Goal: Information Seeking & Learning: Learn about a topic

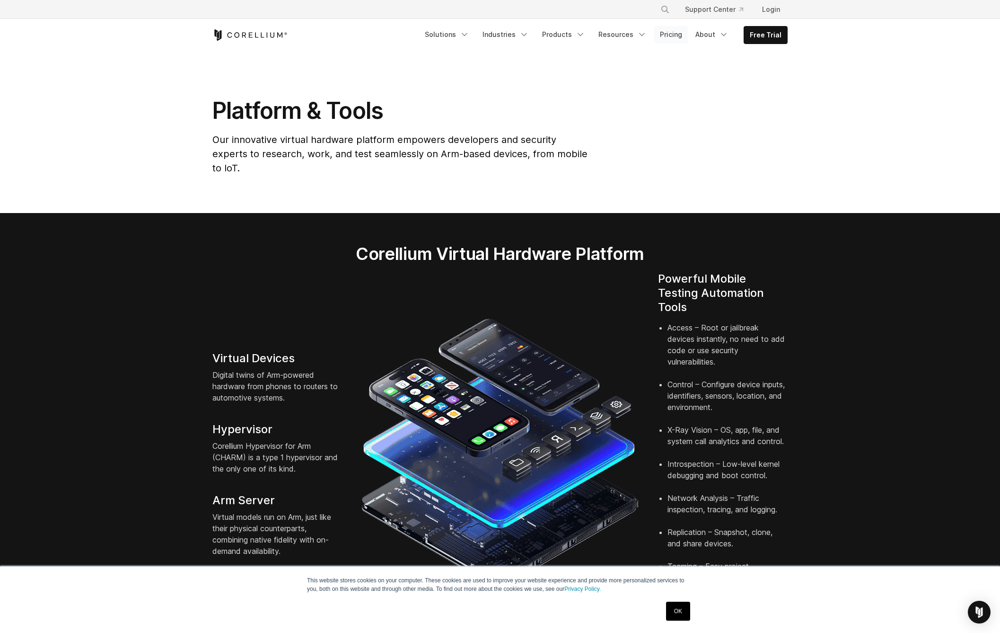
click at [671, 35] on link "Pricing" at bounding box center [671, 34] width 34 height 17
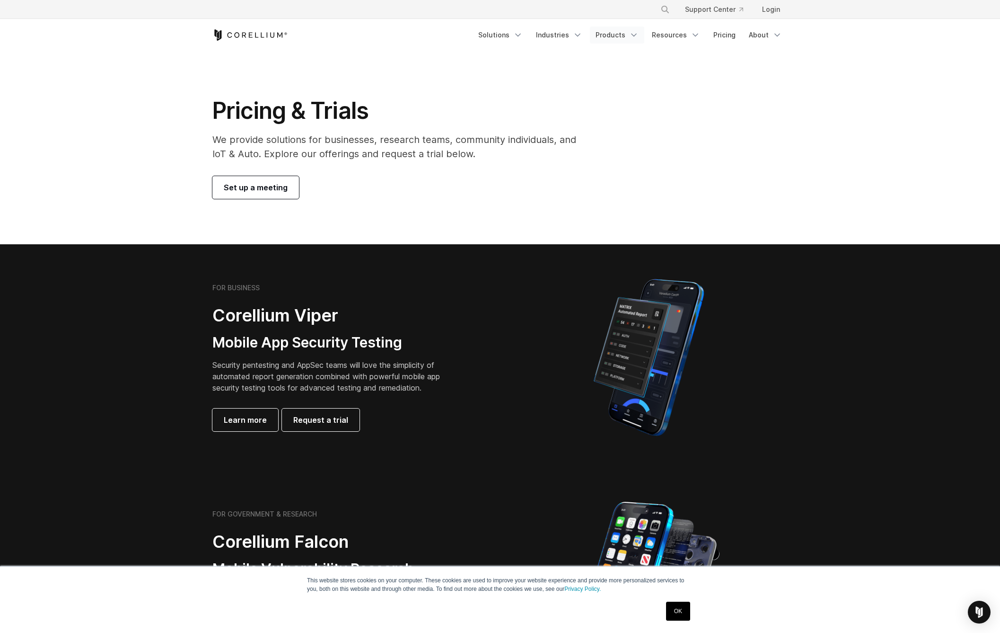
click at [620, 34] on link "Products" at bounding box center [617, 34] width 54 height 17
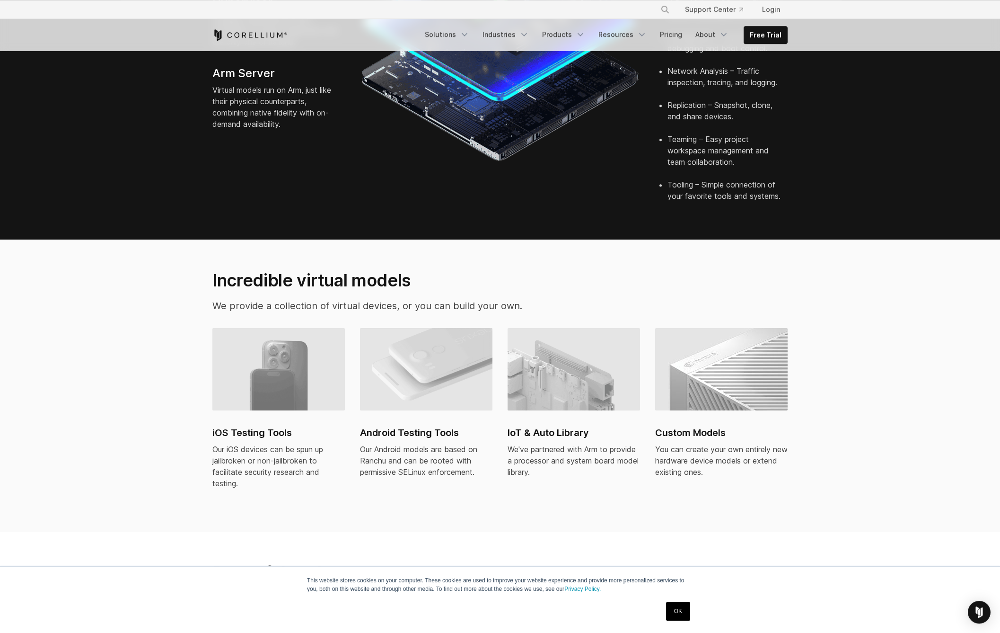
scroll to position [485, 0]
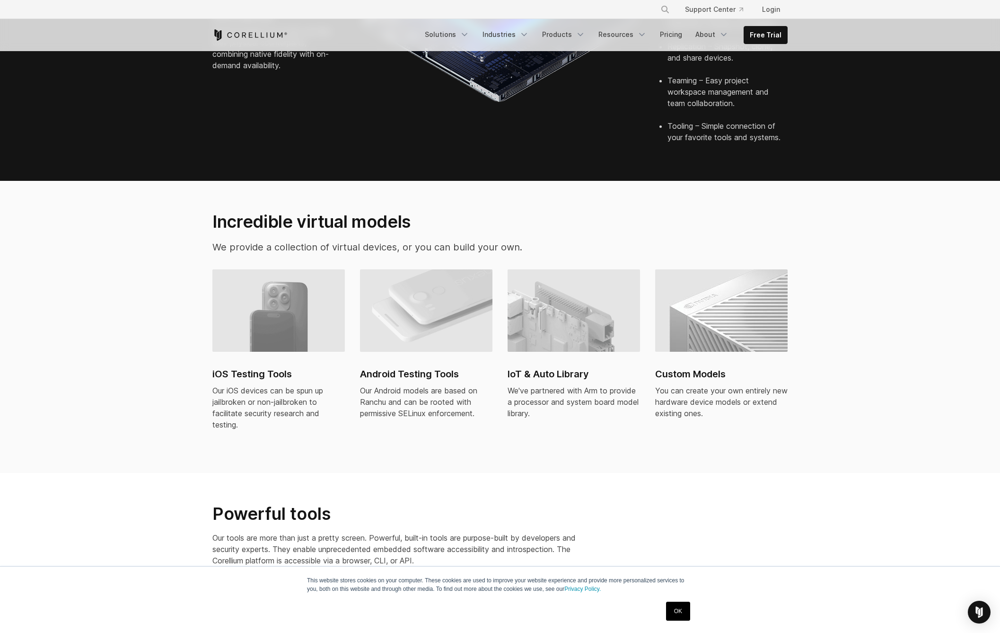
click at [253, 367] on h2 "iOS Testing Tools" at bounding box center [278, 374] width 132 height 14
